Goal: Task Accomplishment & Management: Complete application form

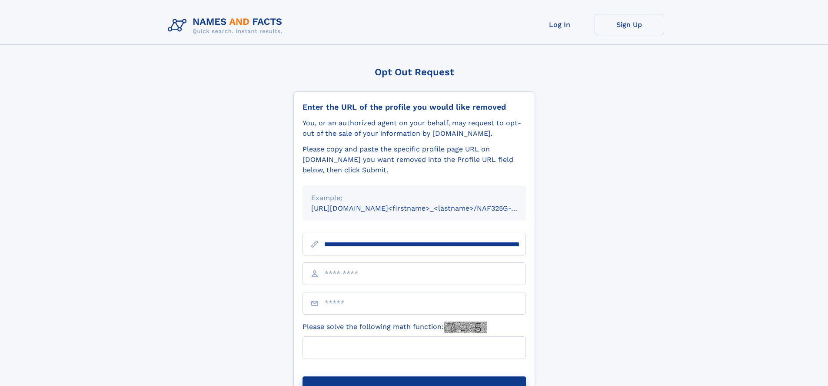
scroll to position [0, 107]
type input "**********"
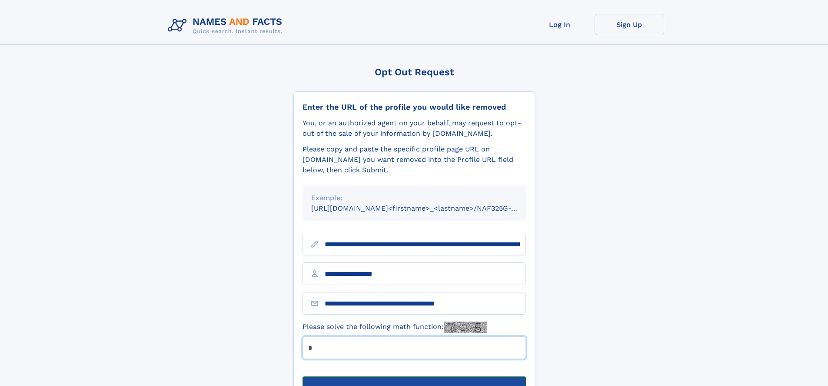
type input "*"
click at [414, 376] on button "Submit Opt Out Request" at bounding box center [414, 390] width 223 height 28
